Goal: Task Accomplishment & Management: Manage account settings

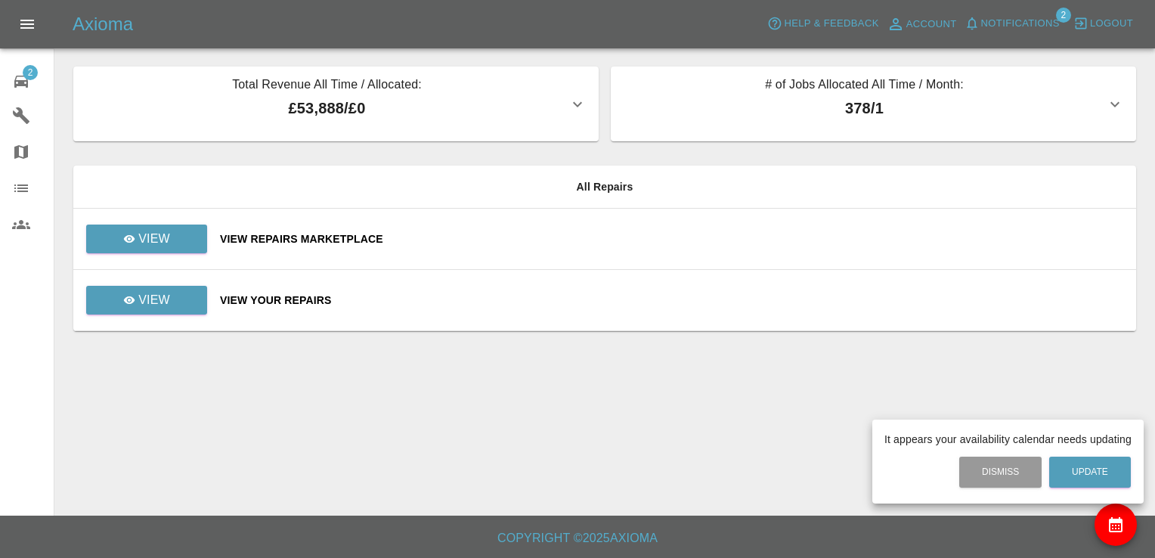
click at [179, 234] on div at bounding box center [577, 279] width 1155 height 558
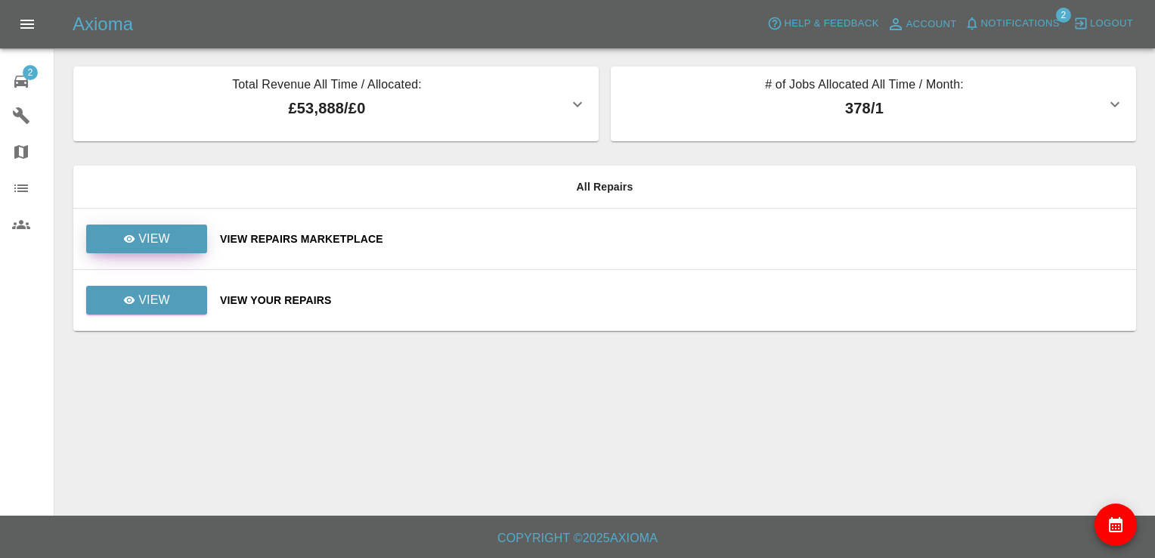
click at [179, 234] on link "View" at bounding box center [146, 239] width 121 height 29
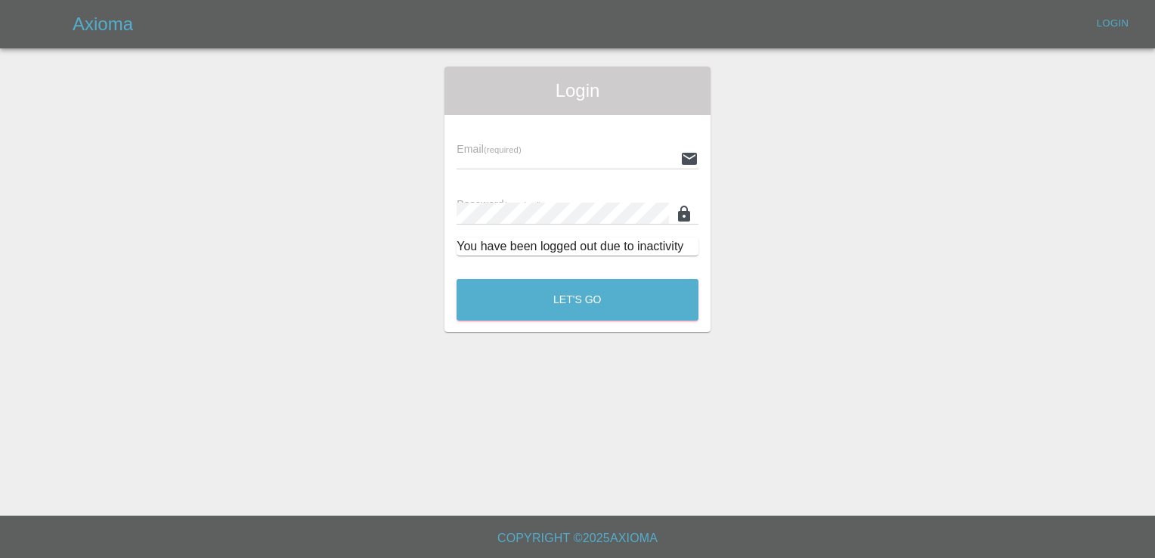
type input "[EMAIL_ADDRESS][DOMAIN_NAME]"
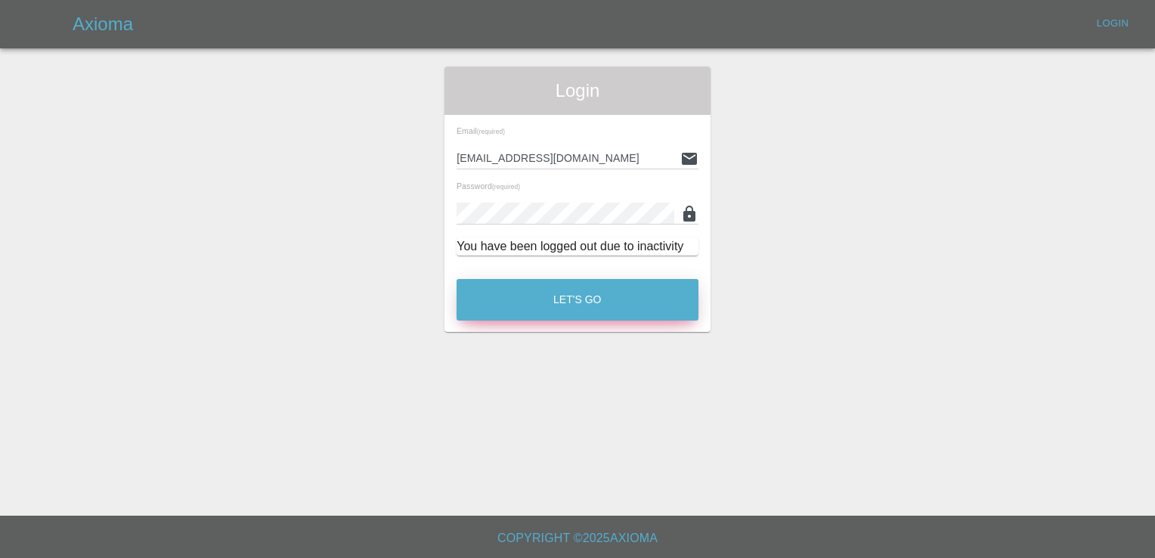
click at [575, 308] on button "Let's Go" at bounding box center [578, 300] width 242 height 42
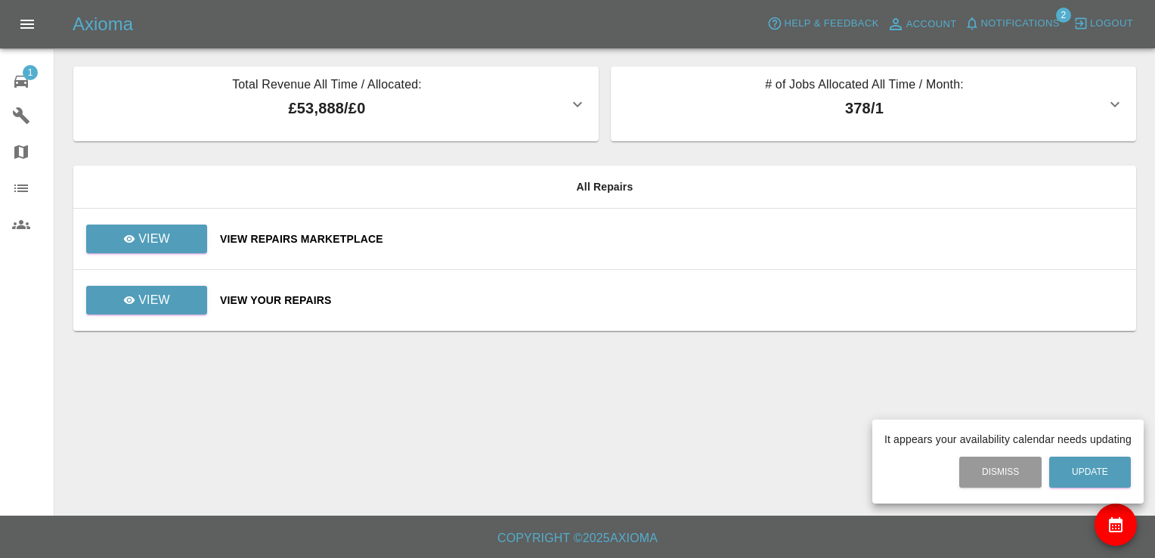
click at [160, 236] on div at bounding box center [577, 279] width 1155 height 558
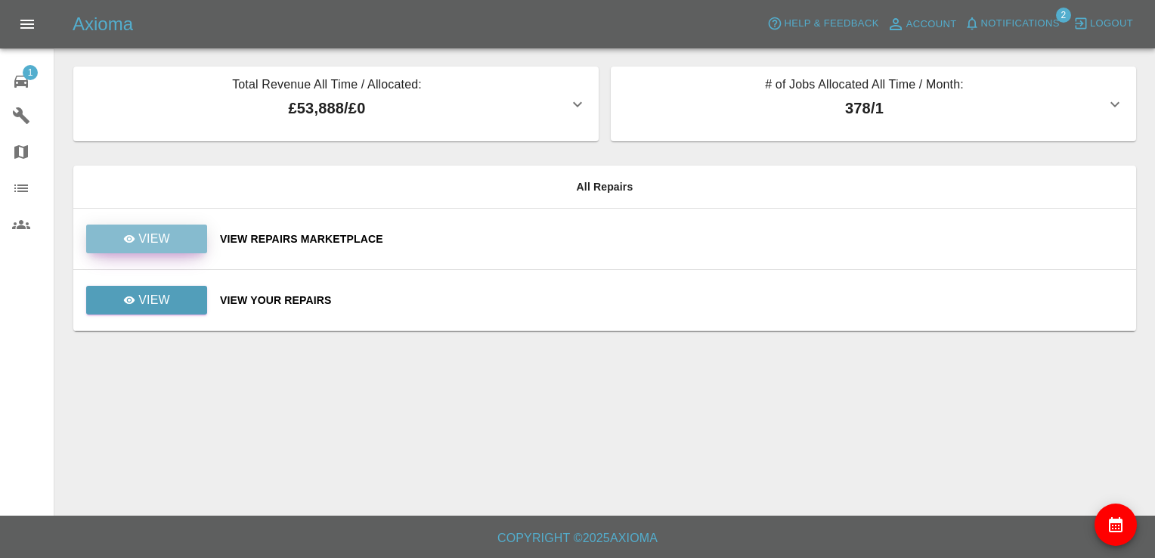
click at [167, 240] on p "View" at bounding box center [154, 239] width 32 height 18
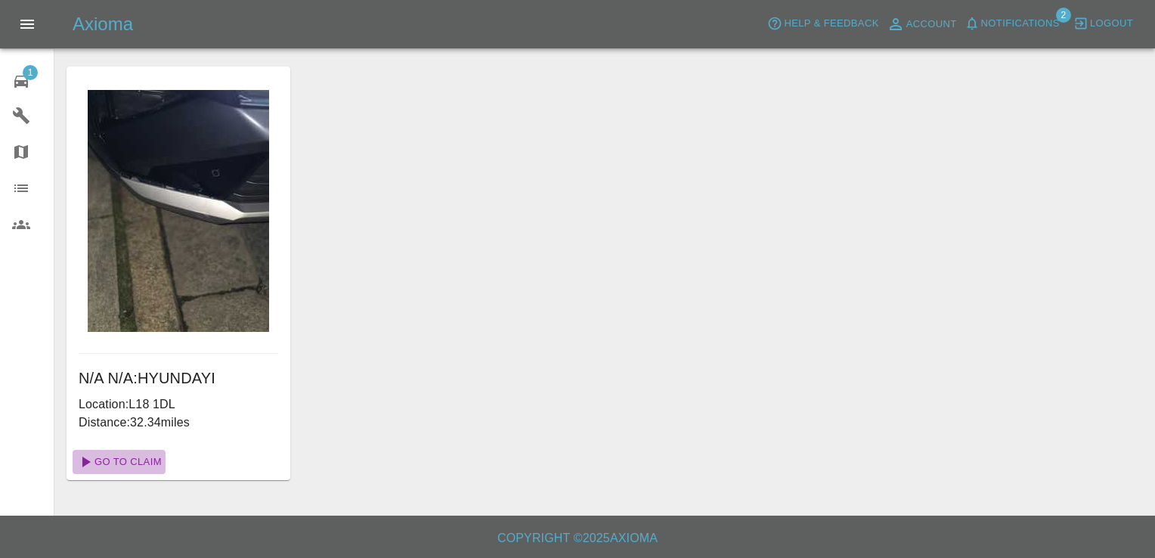
click at [142, 464] on link "Go To Claim" at bounding box center [119, 462] width 93 height 24
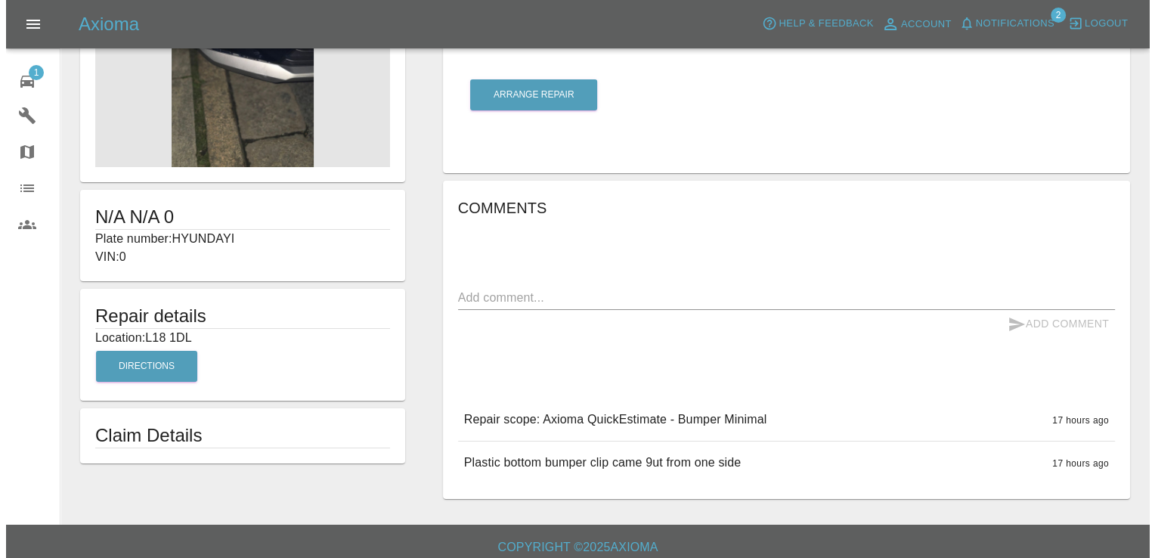
scroll to position [110, 0]
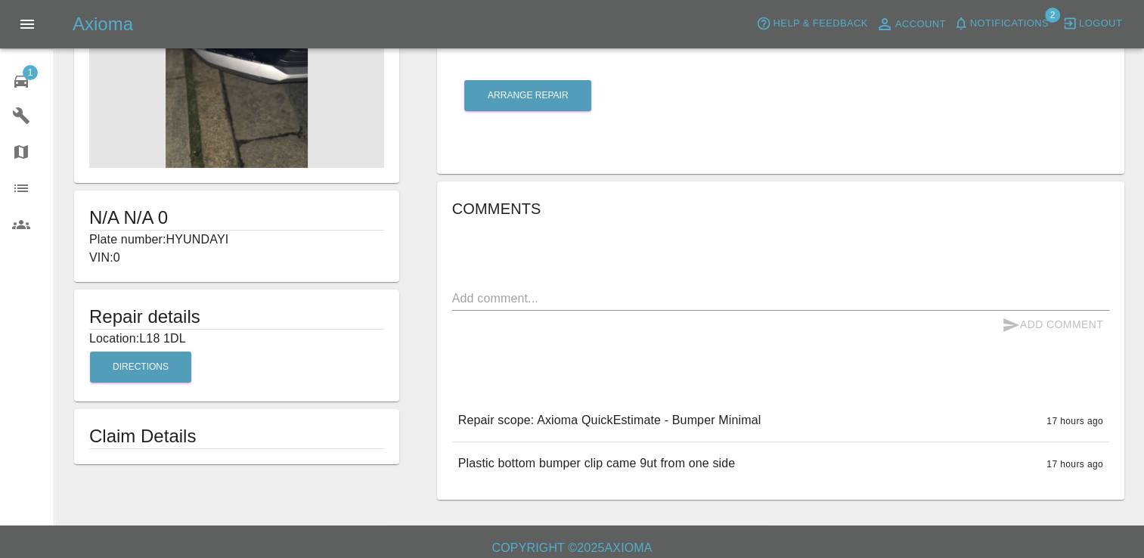
click at [257, 77] on img at bounding box center [236, 73] width 295 height 189
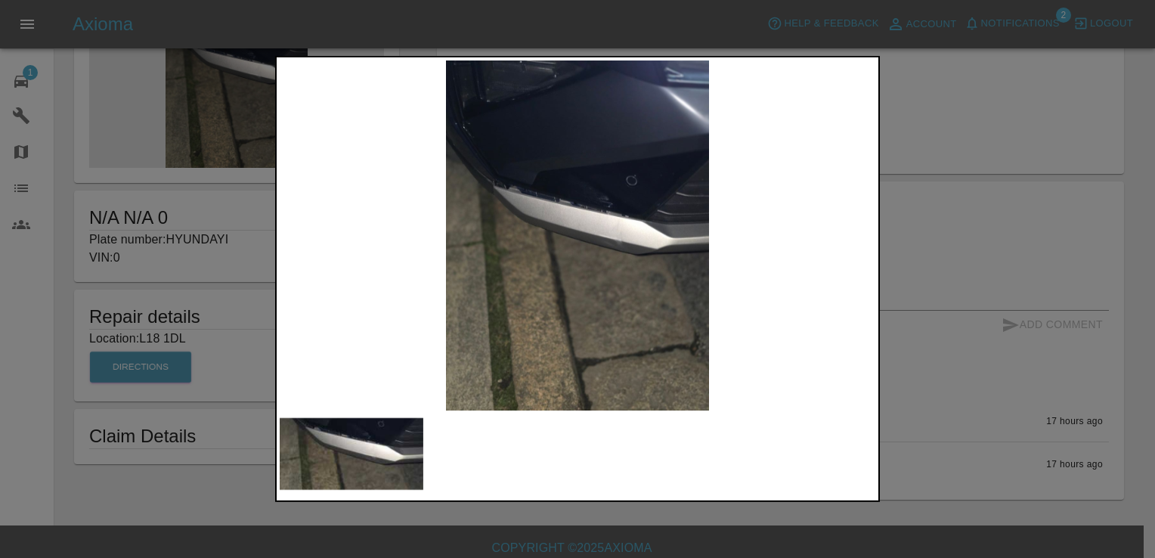
click at [945, 108] on div at bounding box center [577, 279] width 1155 height 558
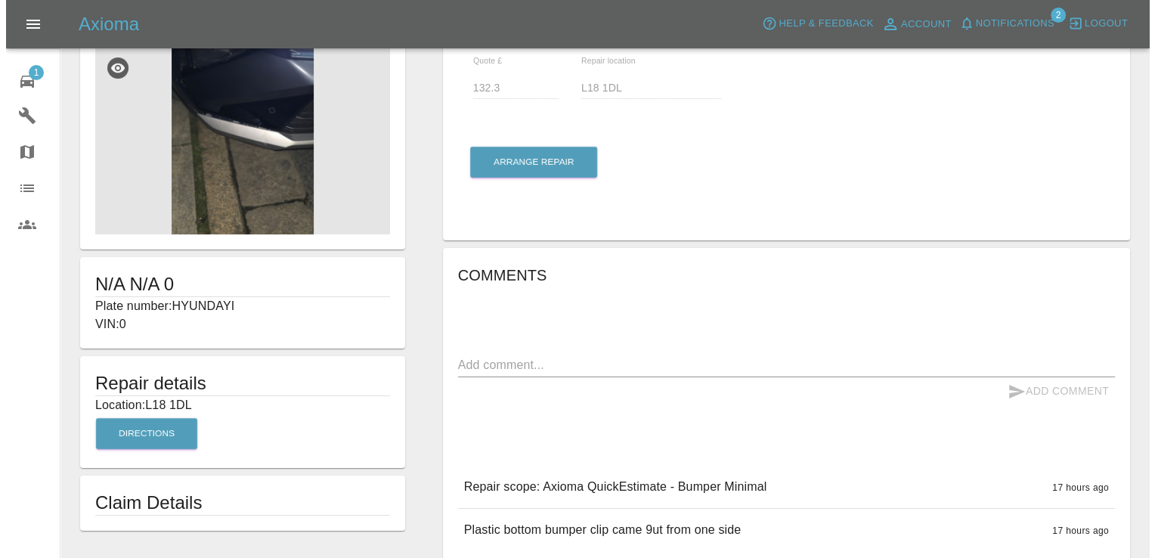
scroll to position [0, 0]
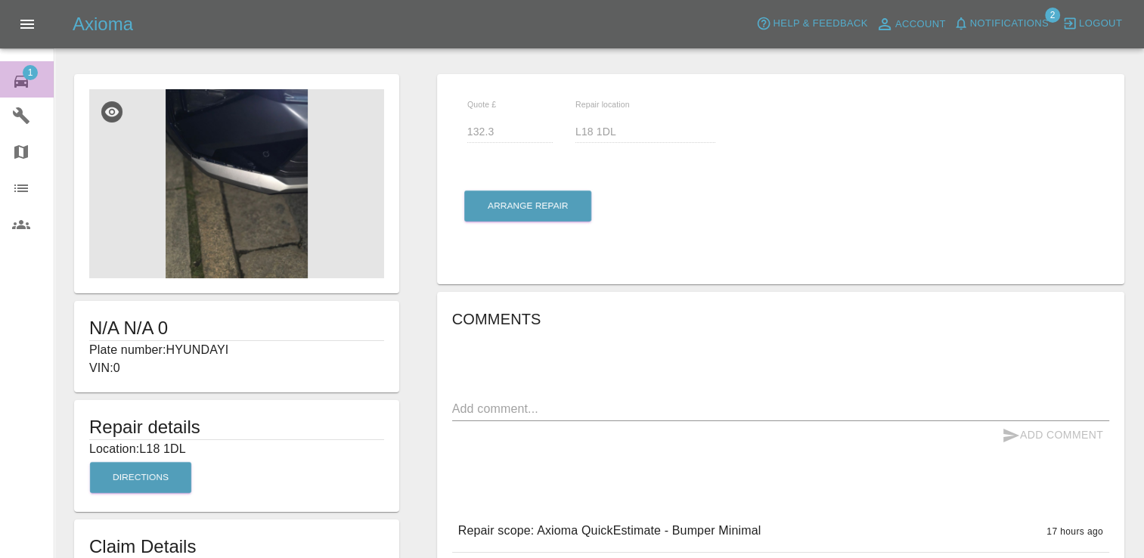
click at [29, 65] on span "1" at bounding box center [30, 72] width 15 height 15
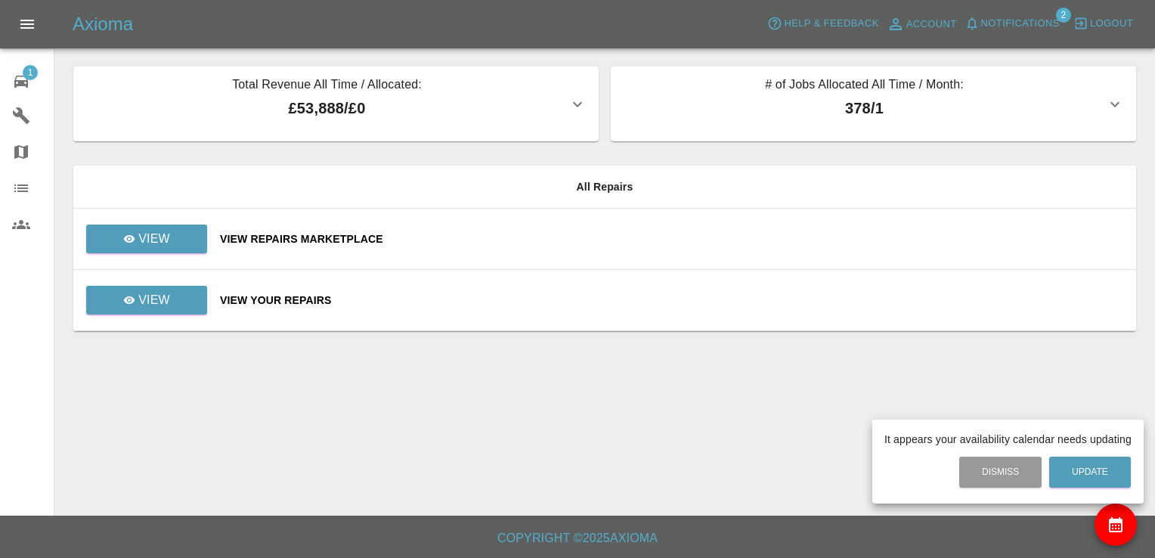
click at [171, 237] on div at bounding box center [577, 279] width 1155 height 558
